Goal: Find contact information: Find contact information

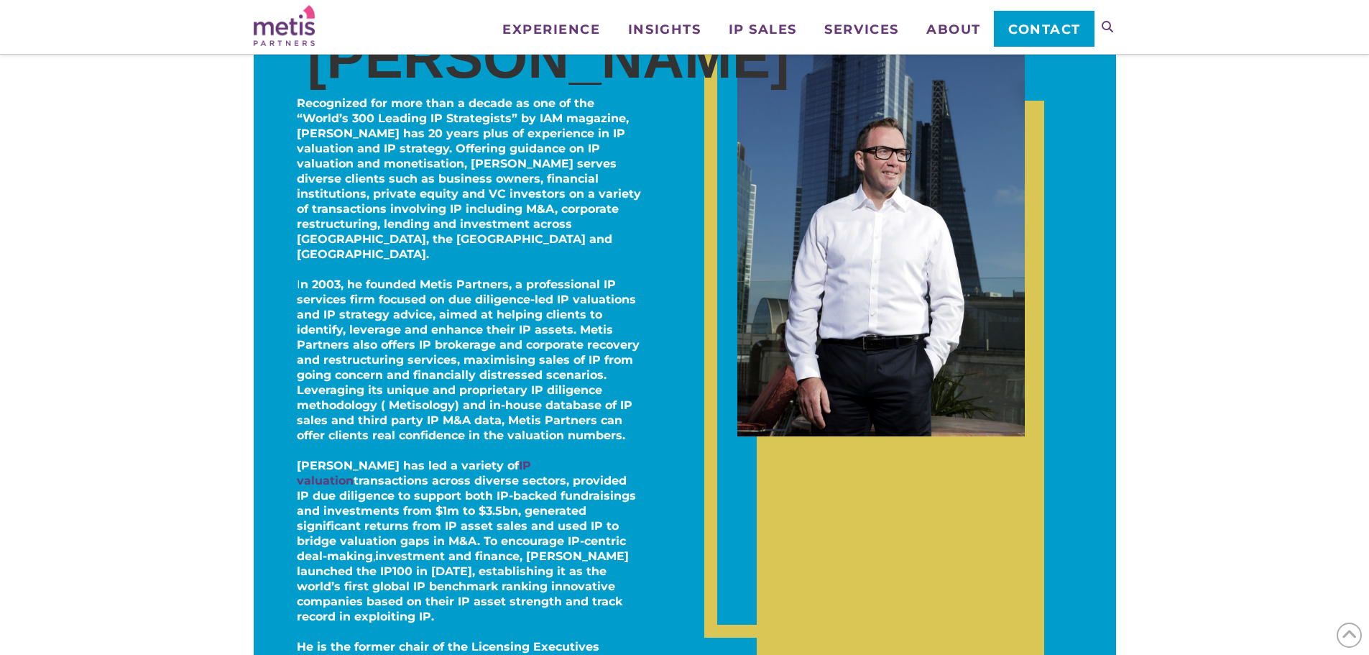
scroll to position [359, 0]
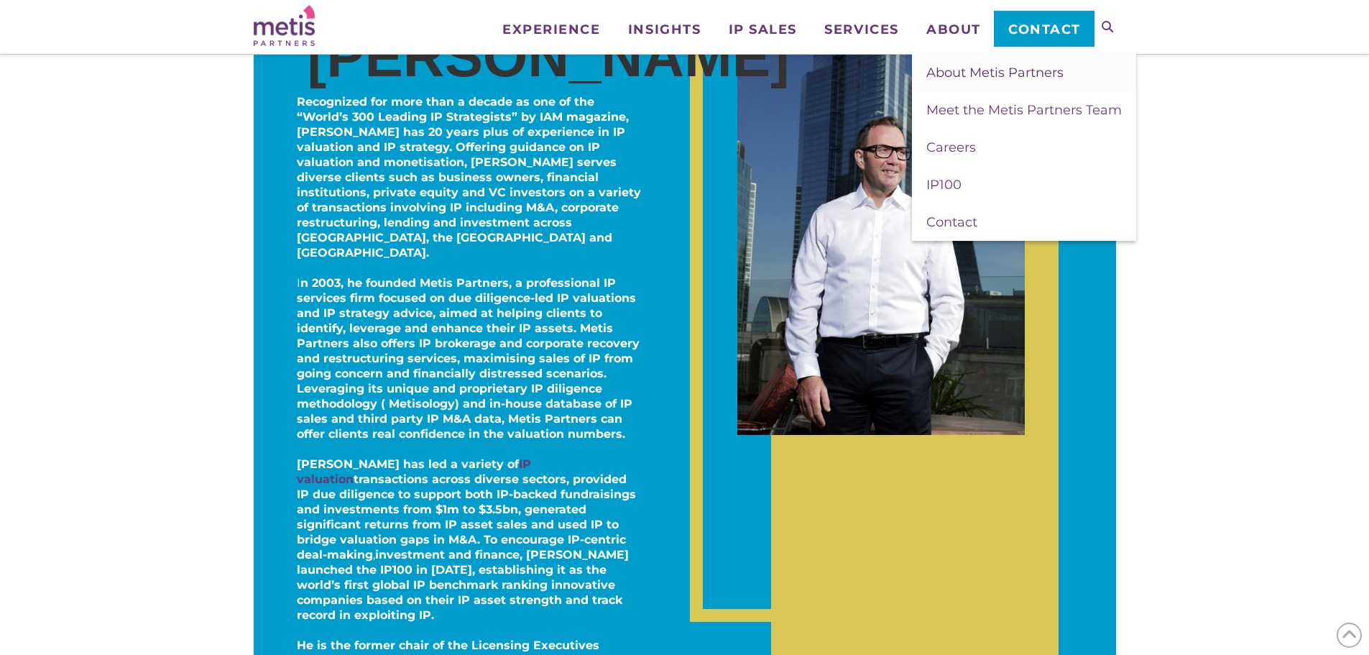
click at [973, 78] on span "About Metis Partners" at bounding box center [995, 73] width 137 height 16
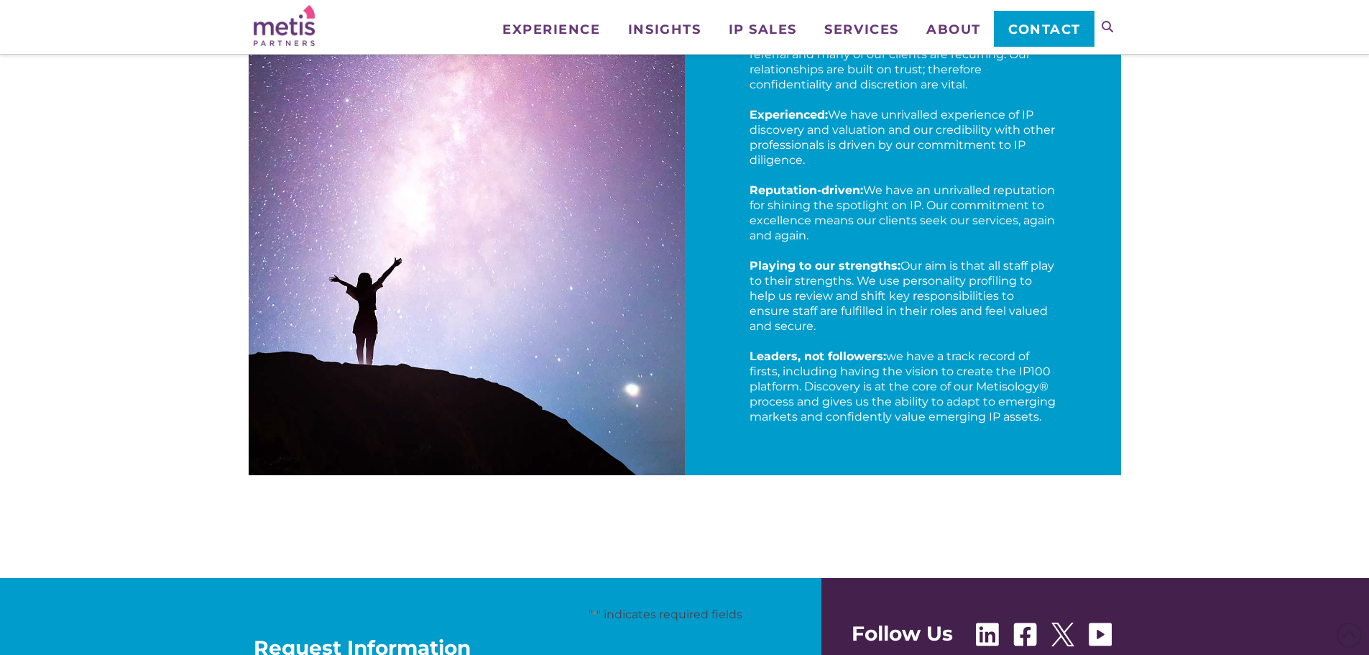
scroll to position [2157, 0]
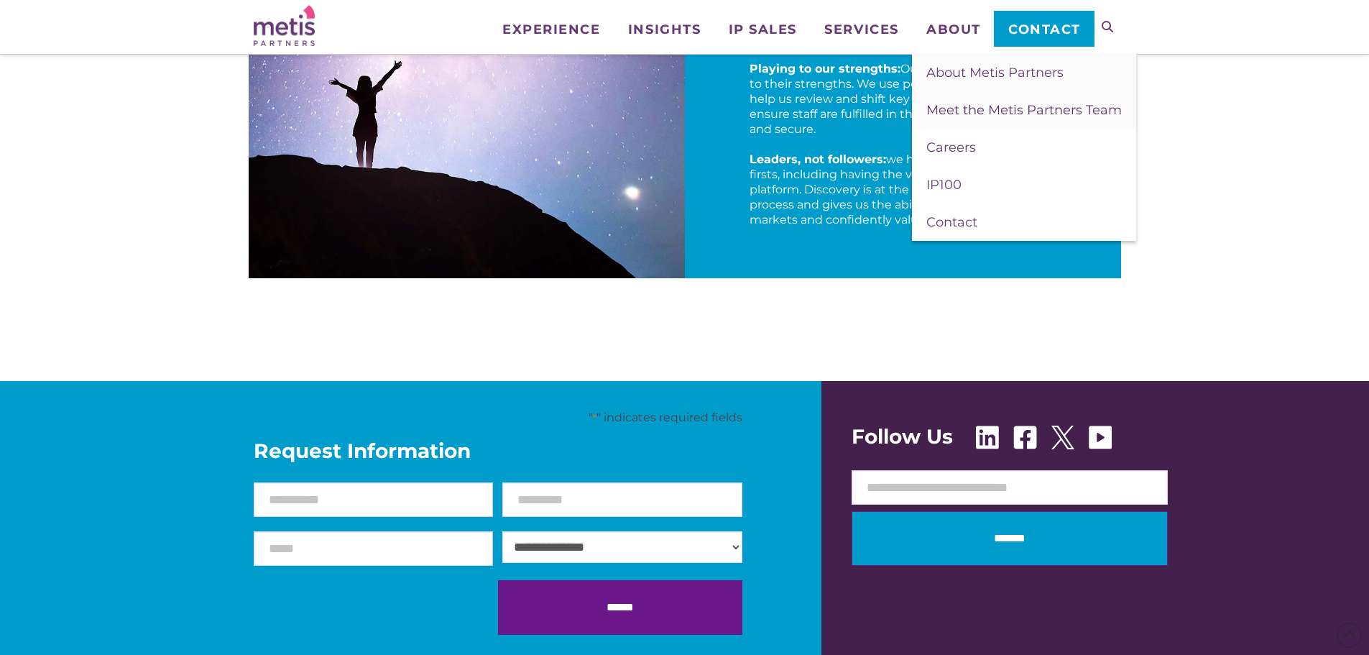
click at [968, 109] on span "Meet the Metis Partners Team" at bounding box center [1025, 110] width 196 height 16
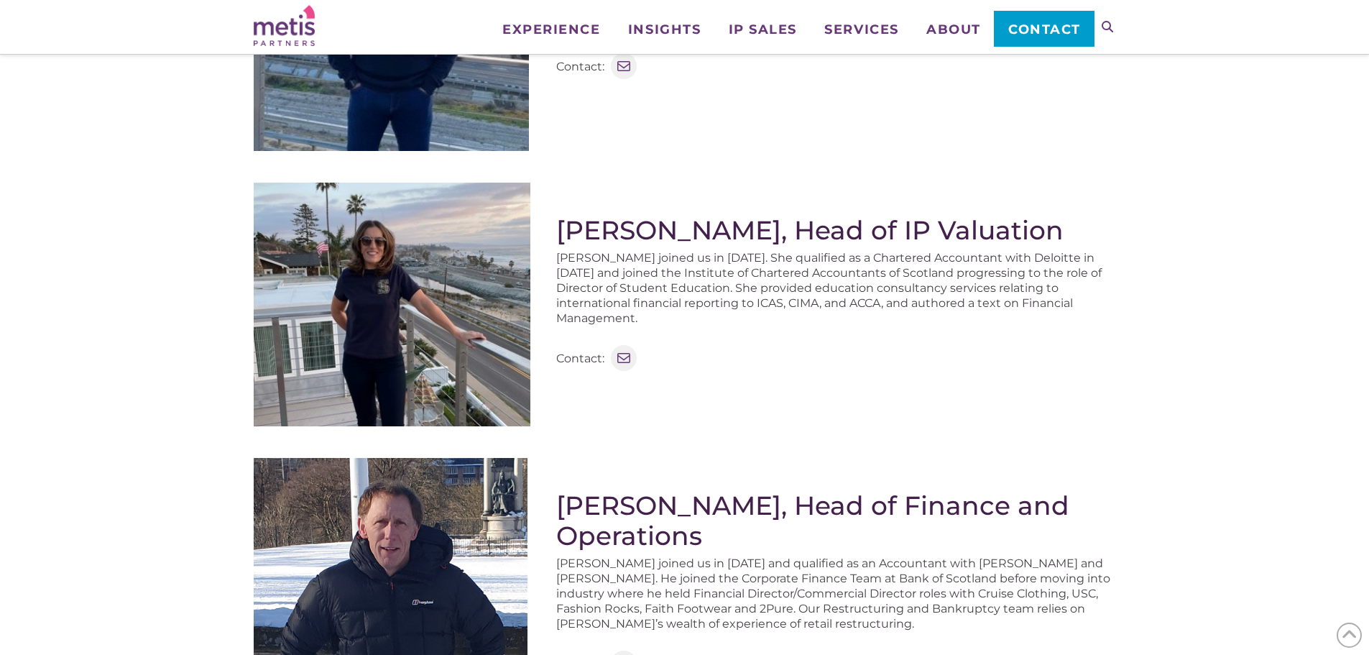
scroll to position [575, 0]
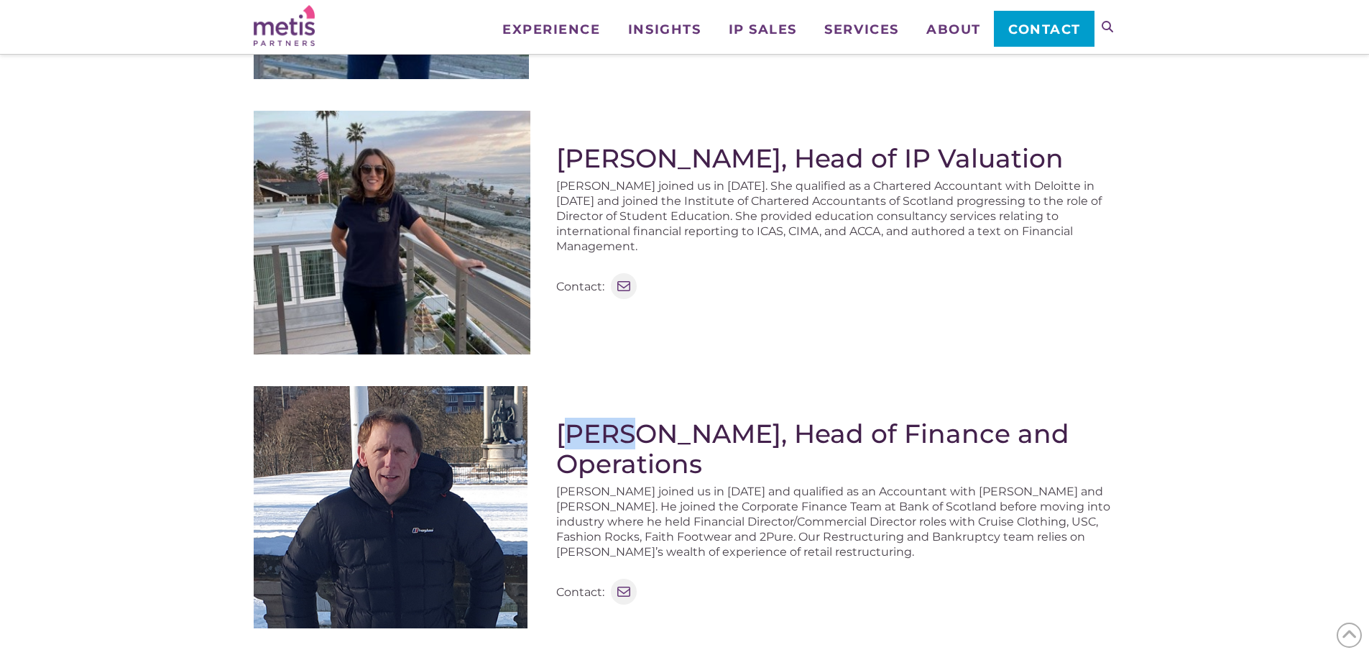
drag, startPoint x: 609, startPoint y: 439, endPoint x: 563, endPoint y: 436, distance: 46.1
click at [561, 439] on h2 "[PERSON_NAME], Head of Finance and Operations" at bounding box center [836, 448] width 560 height 60
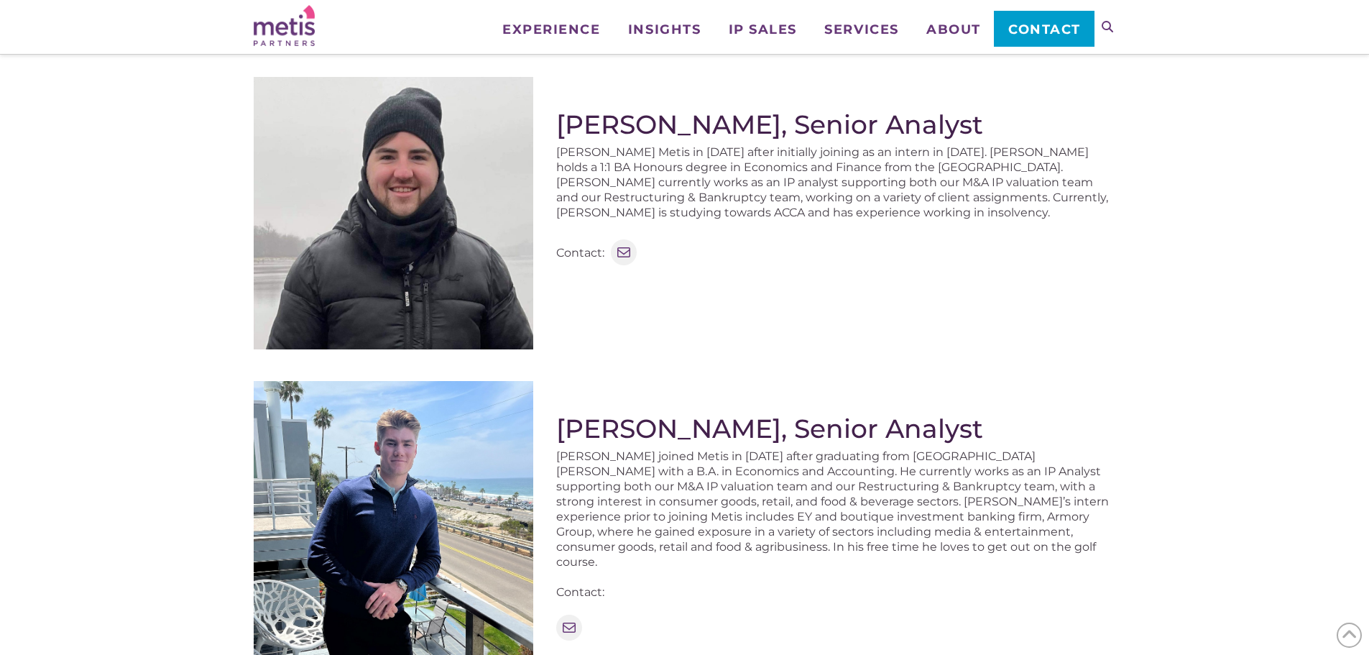
scroll to position [1438, 0]
click at [434, 462] on img at bounding box center [394, 520] width 280 height 280
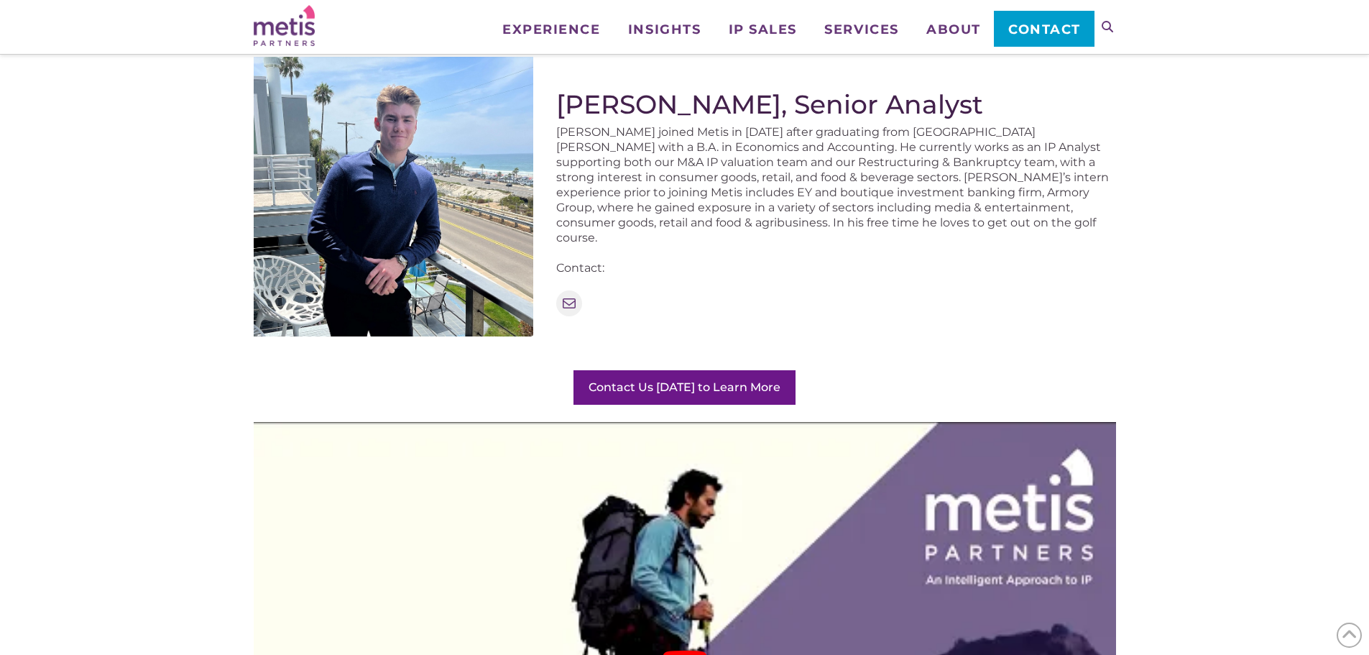
scroll to position [1763, 0]
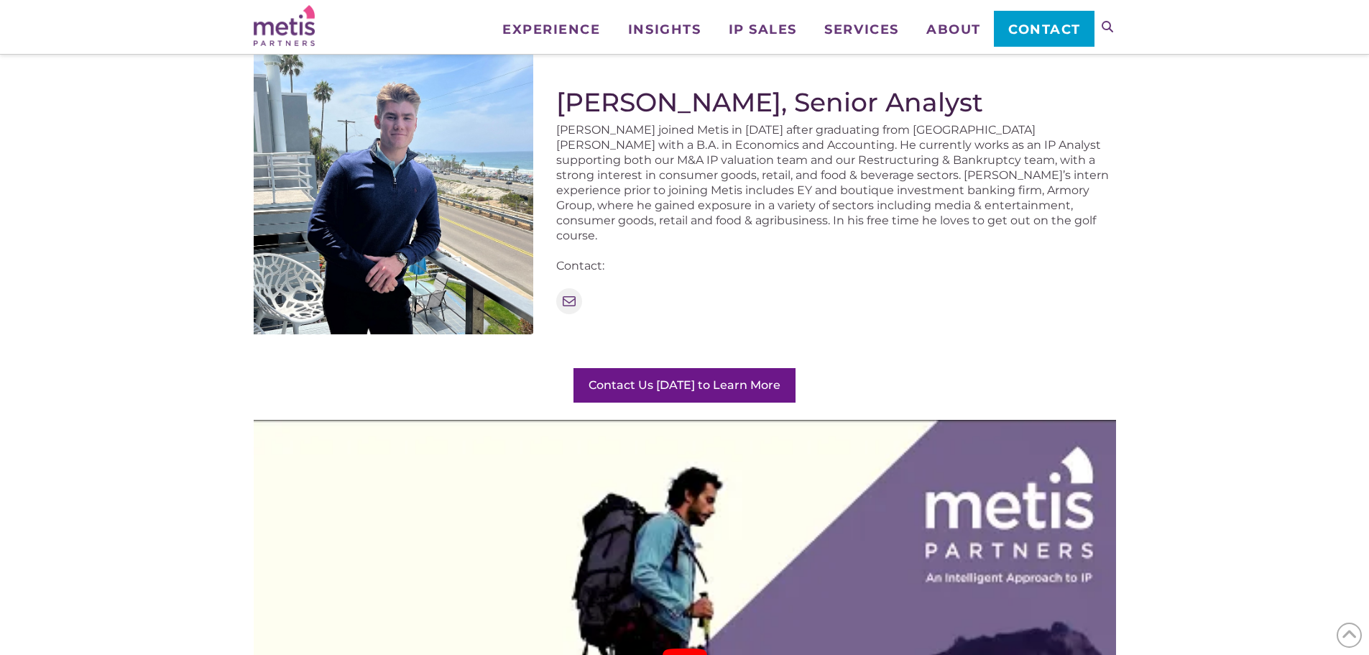
click at [371, 157] on img at bounding box center [394, 195] width 280 height 280
click at [728, 98] on h2 "[PERSON_NAME], Senior Analyst" at bounding box center [836, 102] width 560 height 30
click at [728, 98] on h2 "Matthew Robertson, Senior Analyst" at bounding box center [836, 102] width 560 height 30
click at [358, 193] on img at bounding box center [394, 195] width 280 height 280
click at [416, 196] on img at bounding box center [394, 195] width 280 height 280
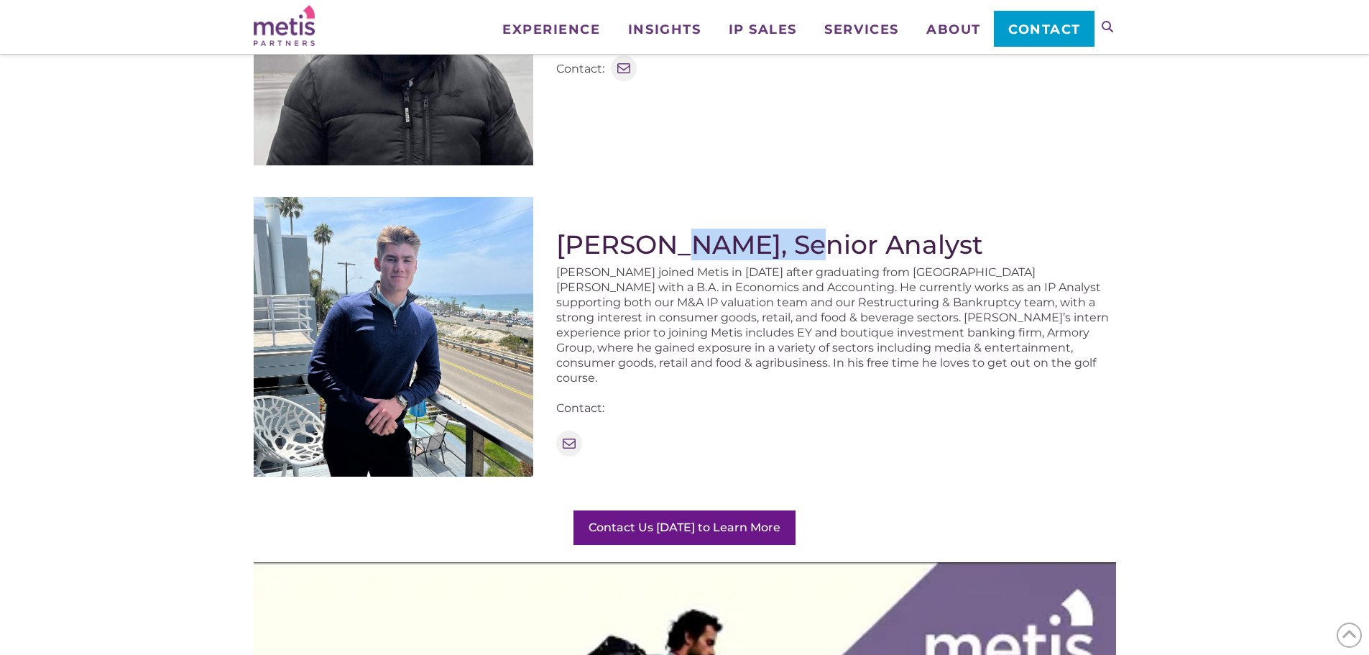
scroll to position [1619, 0]
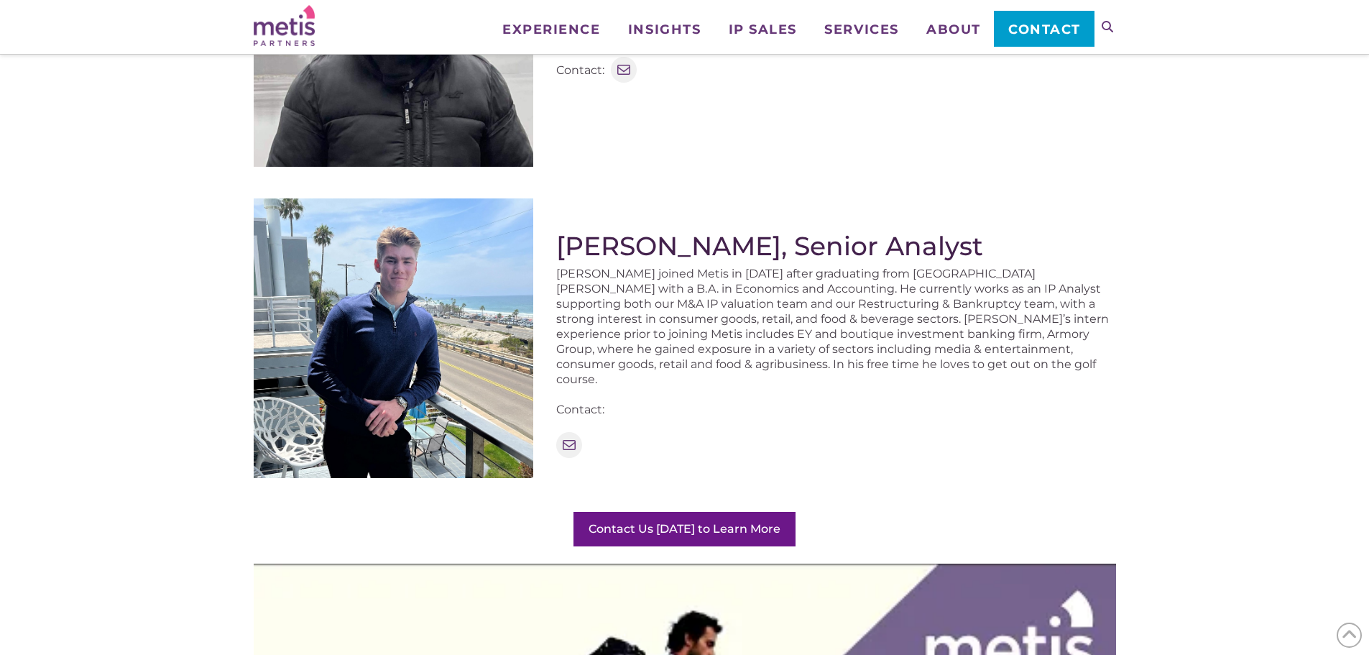
click at [868, 288] on p "Matthew joined Metis in 2023 after graduating from UC Santa Barbara with a B.A.…" at bounding box center [836, 326] width 560 height 121
click at [576, 439] on icon at bounding box center [569, 444] width 14 height 11
